Goal: Information Seeking & Learning: Learn about a topic

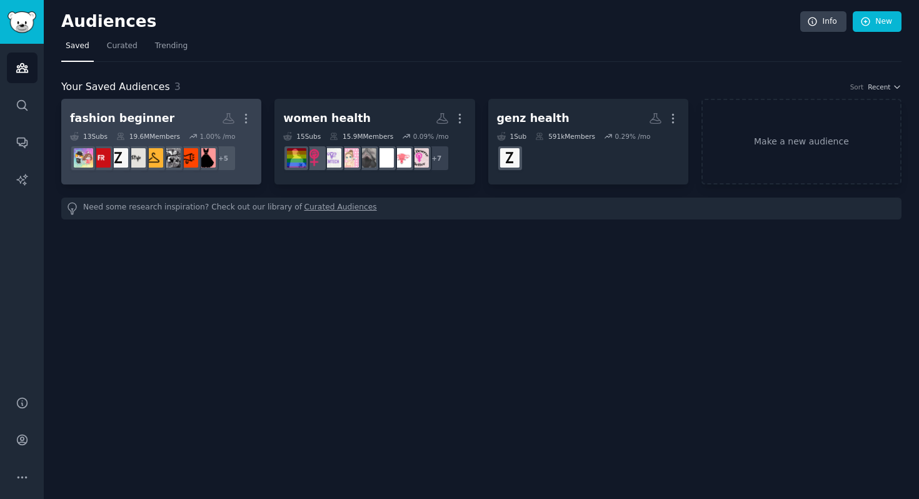
click at [142, 120] on div "fashion beginner" at bounding box center [122, 119] width 104 height 16
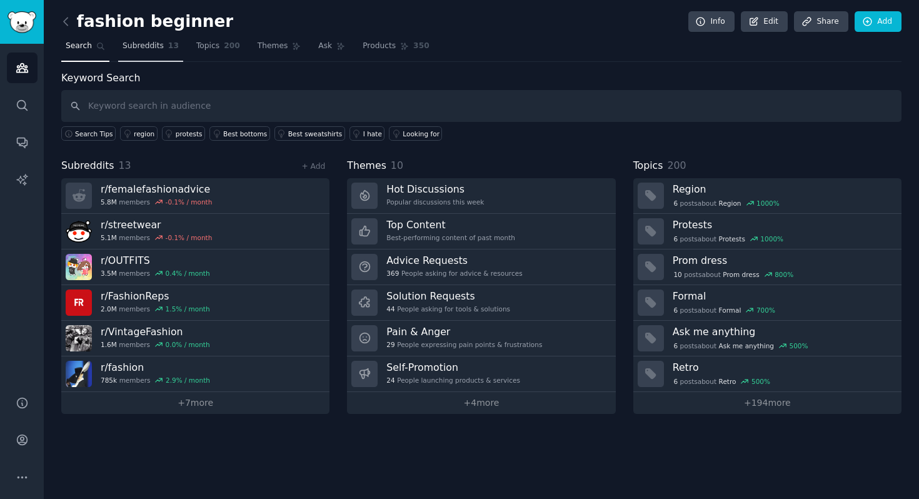
click at [145, 46] on span "Subreddits" at bounding box center [143, 46] width 41 height 11
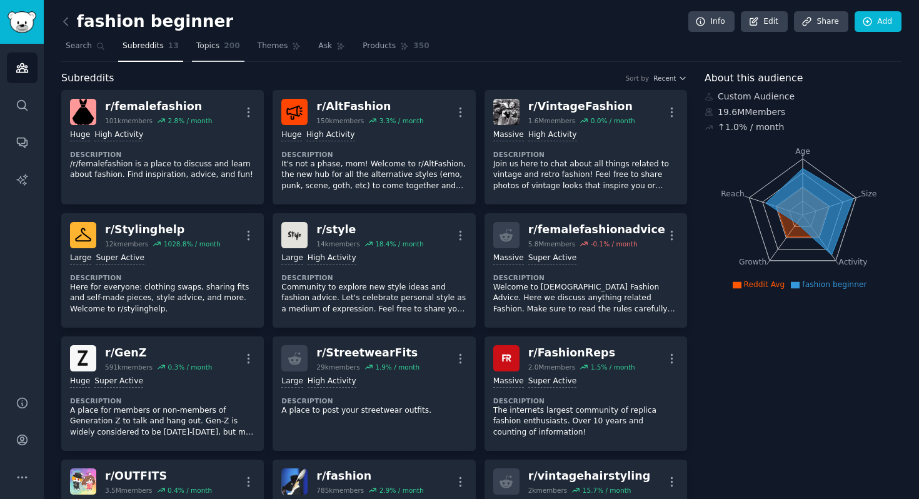
click at [233, 57] on link "Topics 200" at bounding box center [218, 49] width 53 height 26
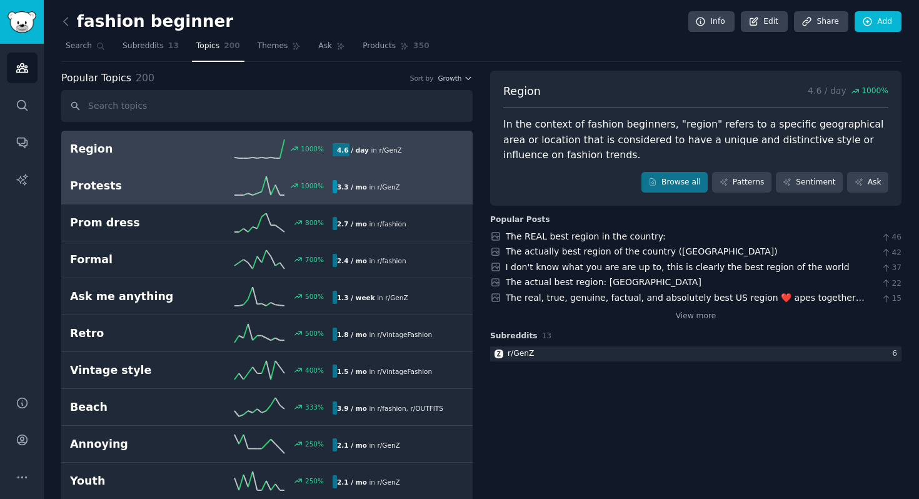
click at [126, 197] on link "Protests 1000 % 3.3 / mo in r/ GenZ" at bounding box center [266, 186] width 411 height 37
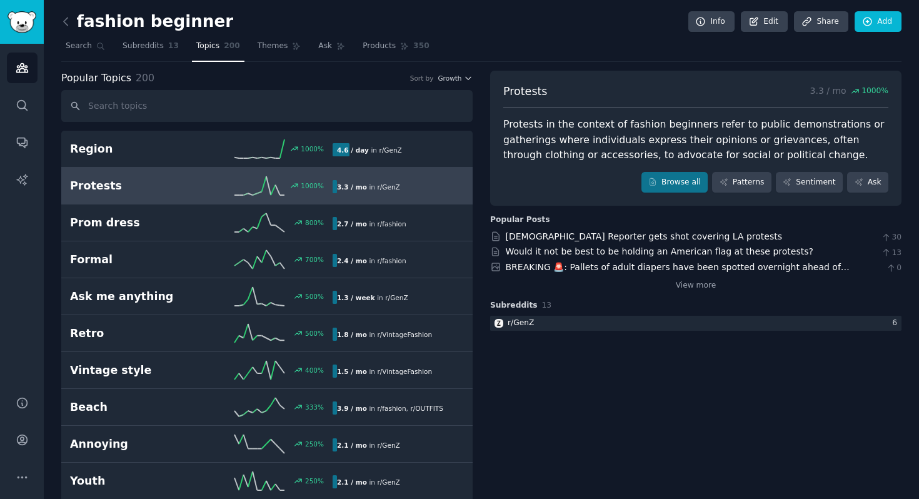
click at [456, 73] on div "Popular Topics 200 Sort by Growth" at bounding box center [266, 79] width 411 height 16
click at [456, 78] on span "Growth" at bounding box center [450, 78] width 24 height 9
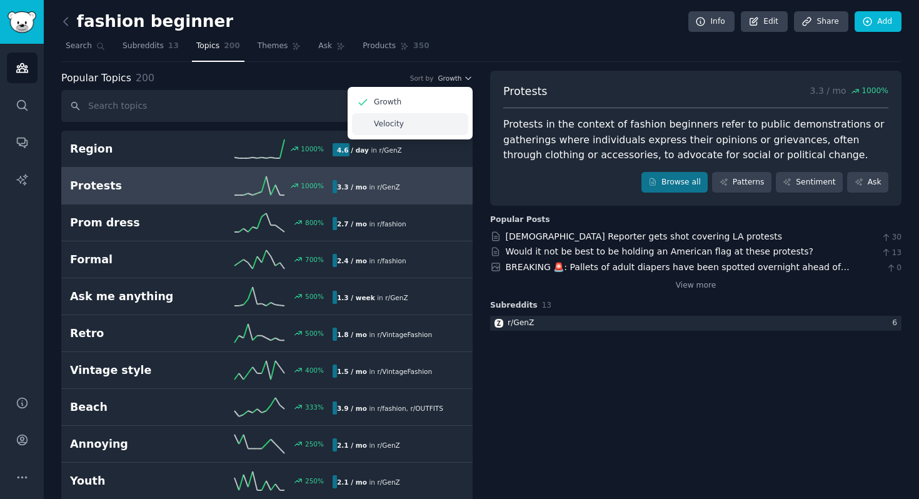
click at [424, 124] on div "Velocity" at bounding box center [410, 124] width 116 height 22
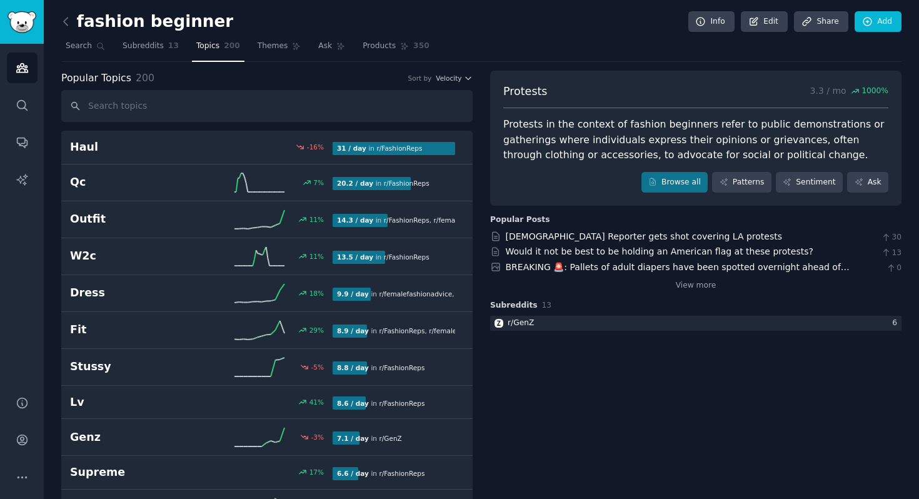
click at [448, 84] on div "Popular Topics 200 Sort by Velocity" at bounding box center [266, 79] width 411 height 16
click at [449, 80] on span "Velocity" at bounding box center [449, 78] width 26 height 9
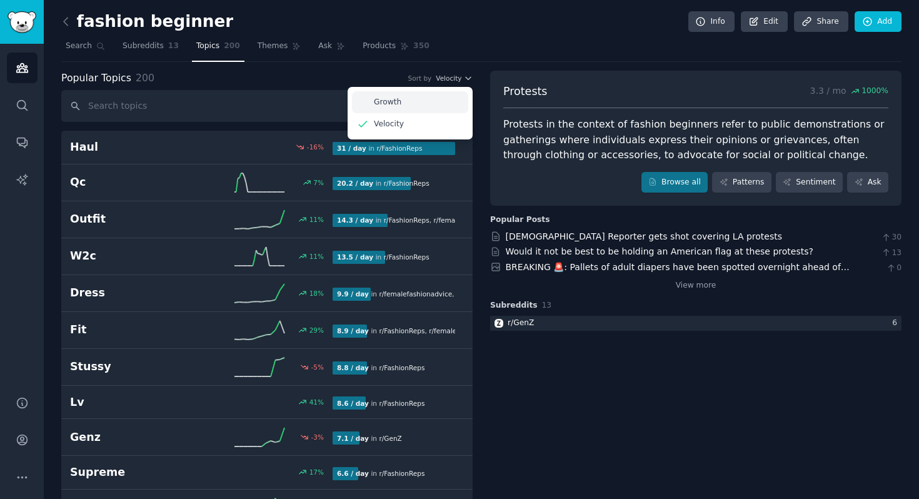
click at [425, 103] on div "Growth" at bounding box center [410, 102] width 116 height 22
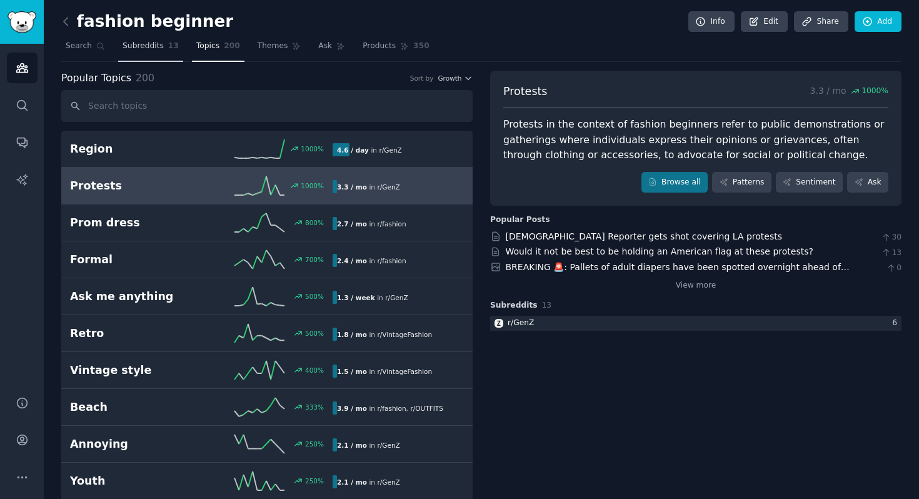
click at [143, 52] on link "Subreddits 13" at bounding box center [150, 49] width 65 height 26
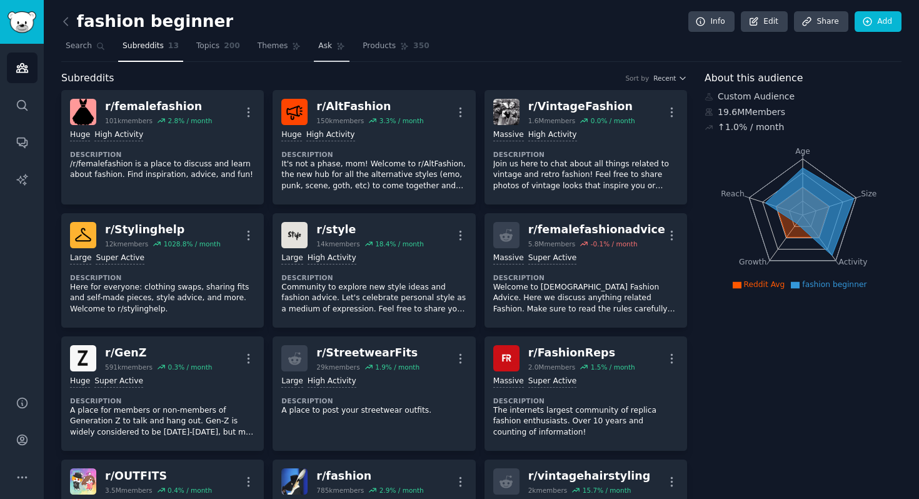
click at [323, 44] on span "Ask" at bounding box center [325, 46] width 14 height 11
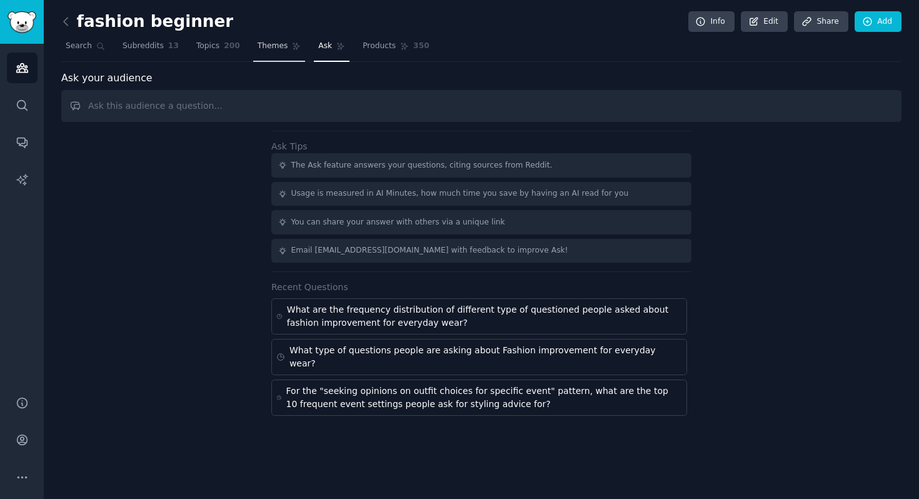
click at [282, 48] on span "Themes" at bounding box center [273, 46] width 31 height 11
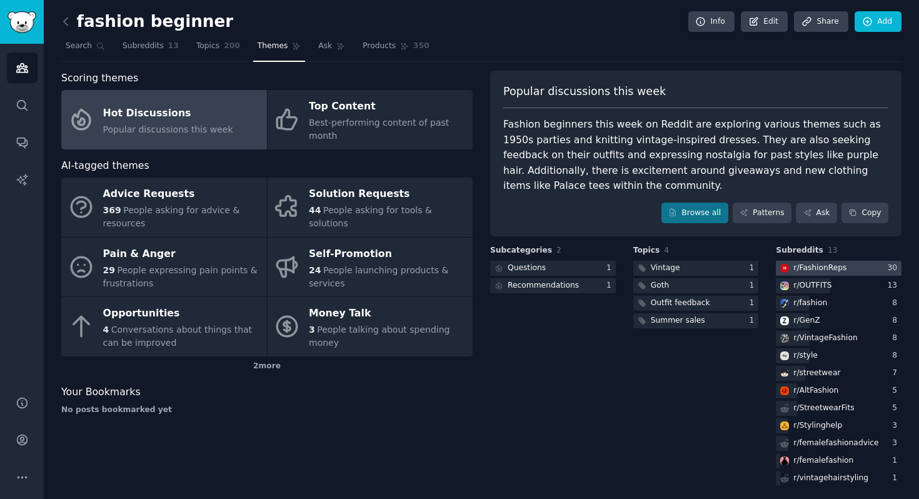
click at [811, 268] on div "r/ FashionReps" at bounding box center [819, 268] width 53 height 11
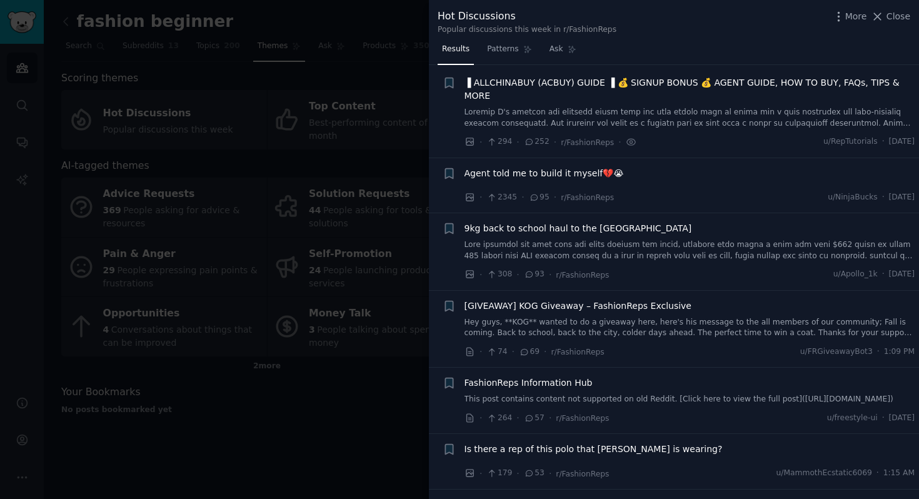
scroll to position [21, 0]
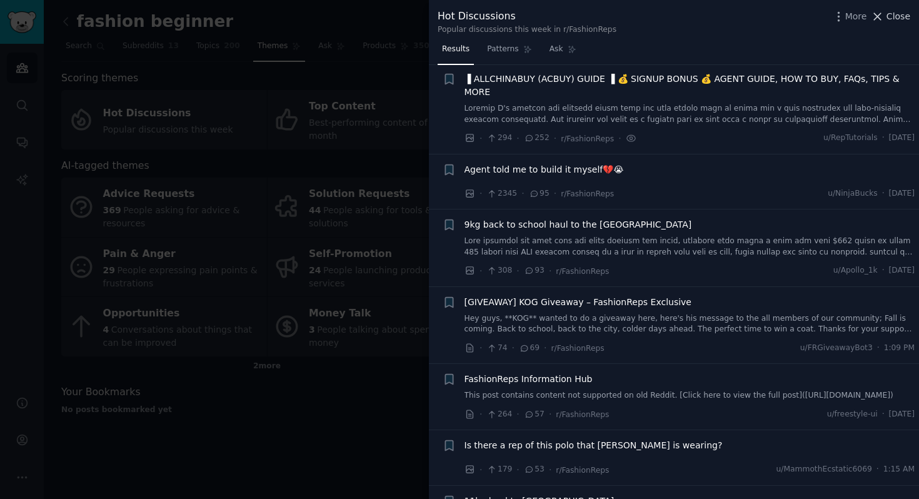
click at [893, 22] on span "Close" at bounding box center [898, 16] width 24 height 13
